Goal: Communication & Community: Answer question/provide support

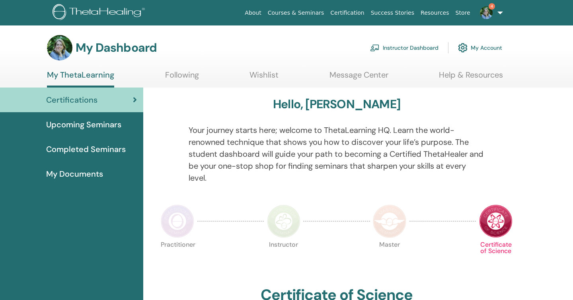
click at [407, 48] on link "Instructor Dashboard" at bounding box center [404, 47] width 68 height 17
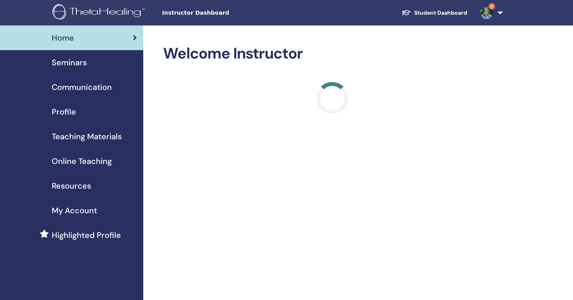
click at [92, 60] on div "Seminars" at bounding box center [71, 62] width 130 height 12
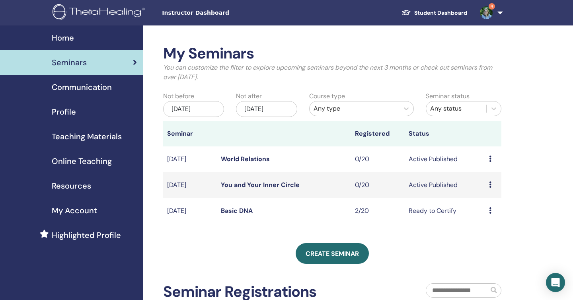
click at [239, 209] on link "Basic DNA" at bounding box center [237, 210] width 32 height 8
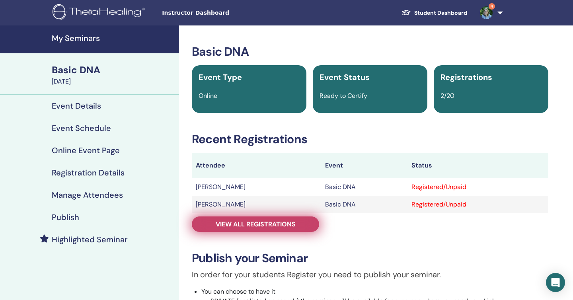
click at [264, 224] on span "View all registrations" at bounding box center [256, 224] width 80 height 8
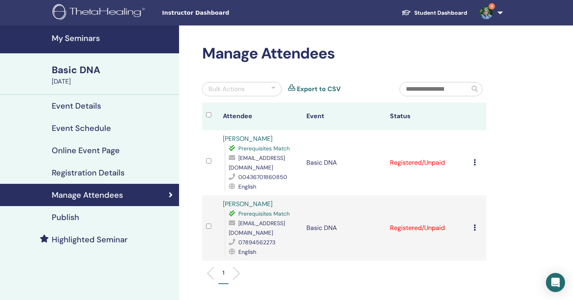
click at [208, 163] on div at bounding box center [210, 163] width 9 height 12
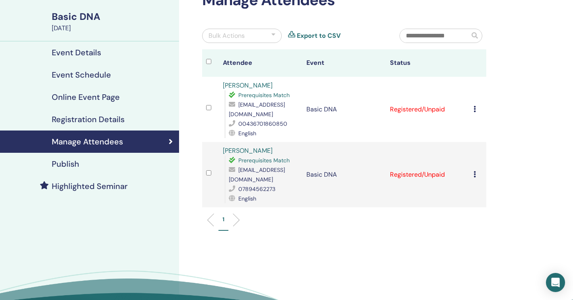
scroll to position [31, 0]
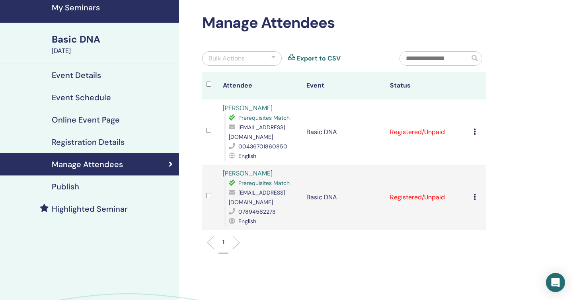
click at [274, 57] on div at bounding box center [273, 59] width 4 height 10
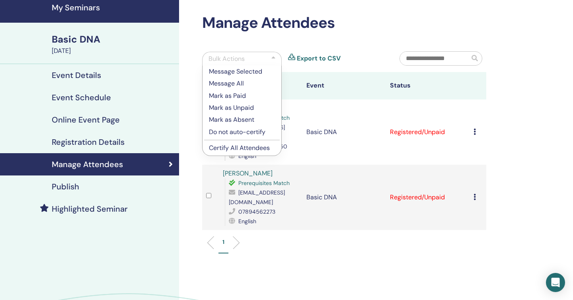
click at [505, 89] on div "Manage Attendees Bulk Actions Message Selected Message All Mark as Paid Mark as…" at bounding box center [370, 184] width 382 height 378
click at [522, 160] on div "Manage Attendees Bulk Actions Message Selected Message All Mark as Paid Mark as…" at bounding box center [370, 184] width 382 height 378
click at [272, 57] on div at bounding box center [273, 59] width 4 height 10
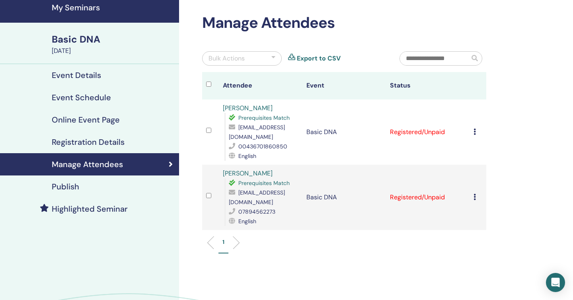
click at [472, 124] on td "Cancel Registration Do not auto-certify Mark as Paid Mark as Unpaid Mark as Abs…" at bounding box center [477, 131] width 17 height 65
click at [473, 128] on icon at bounding box center [474, 131] width 2 height 6
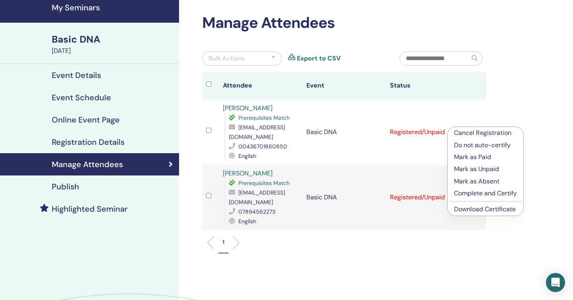
click at [485, 132] on p "Cancel Registration" at bounding box center [485, 133] width 63 height 10
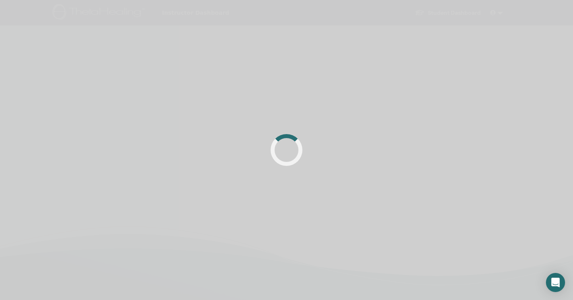
scroll to position [31, 0]
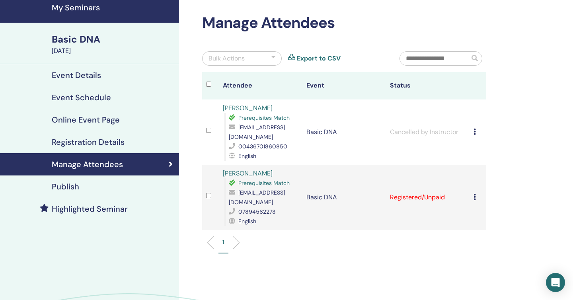
click at [474, 194] on icon at bounding box center [474, 197] width 2 height 6
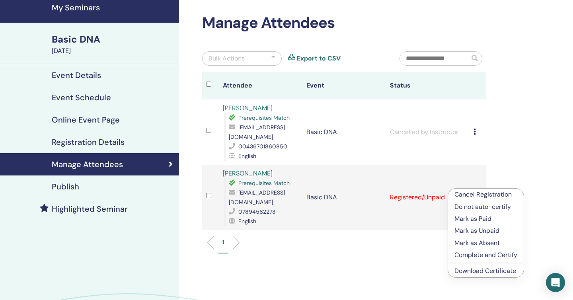
click at [476, 195] on p "Cancel Registration" at bounding box center [485, 195] width 63 height 10
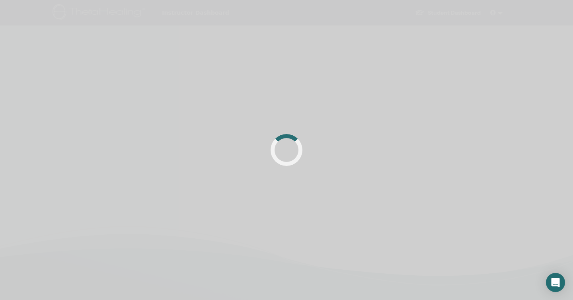
scroll to position [31, 0]
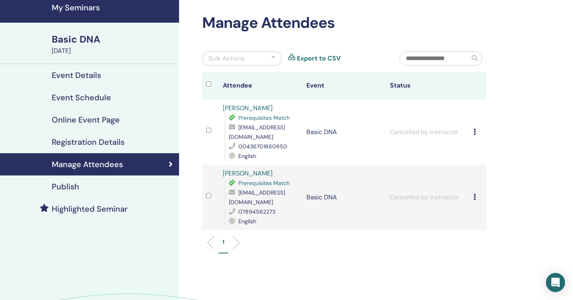
click at [336, 230] on div "1" at bounding box center [344, 245] width 296 height 31
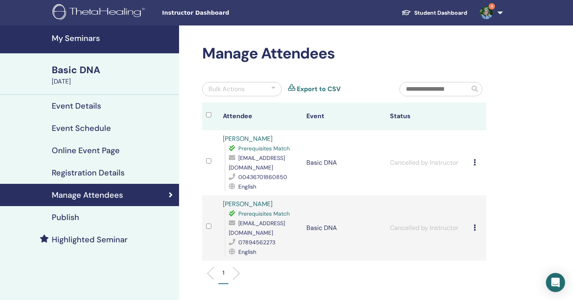
click at [498, 11] on link "4" at bounding box center [489, 12] width 33 height 25
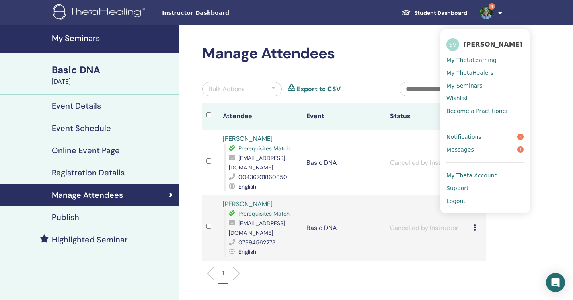
click at [467, 150] on span "Messages" at bounding box center [459, 149] width 27 height 7
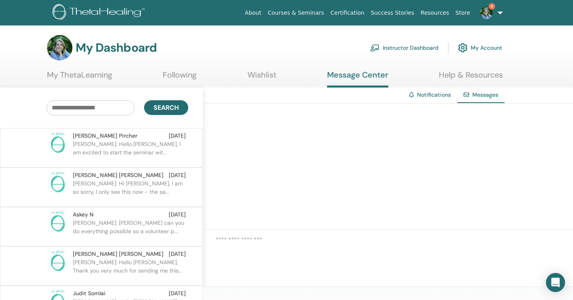
click at [99, 148] on p "Kristin: Hello Susie, I am excited to start the seminar wit..." at bounding box center [130, 152] width 115 height 24
